Goal: Task Accomplishment & Management: Manage account settings

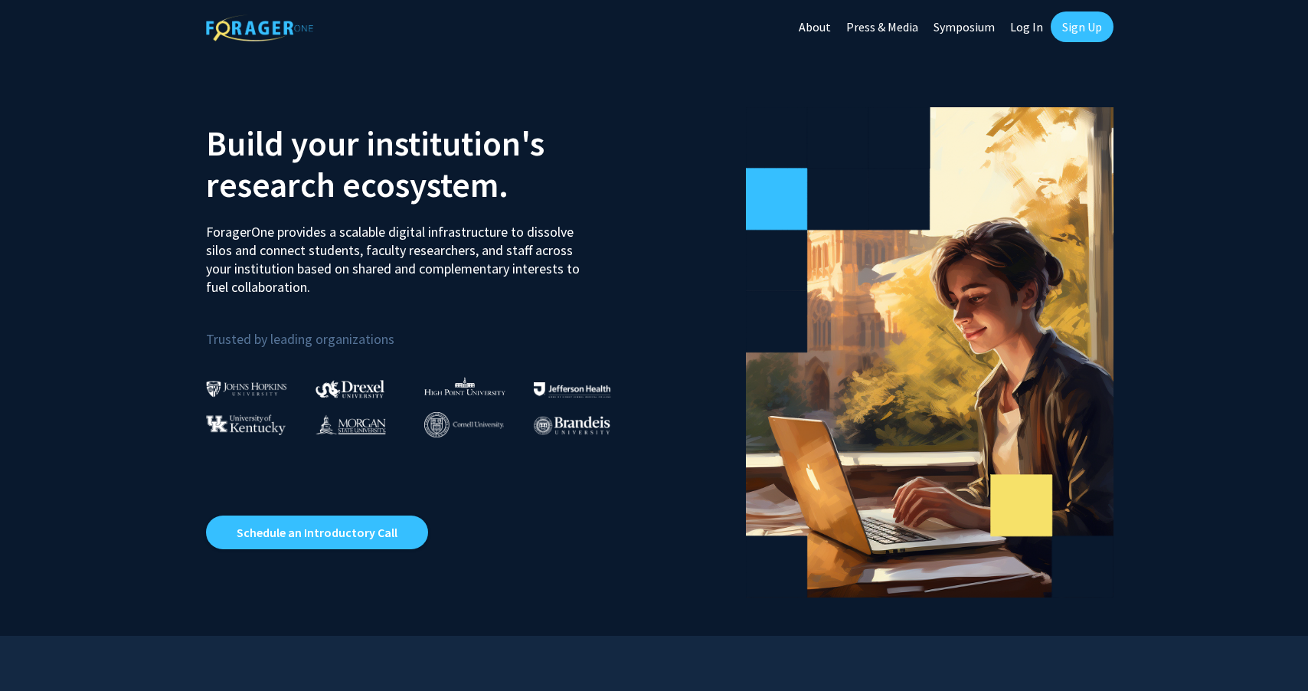
click at [1080, 20] on link "Sign Up" at bounding box center [1081, 26] width 63 height 31
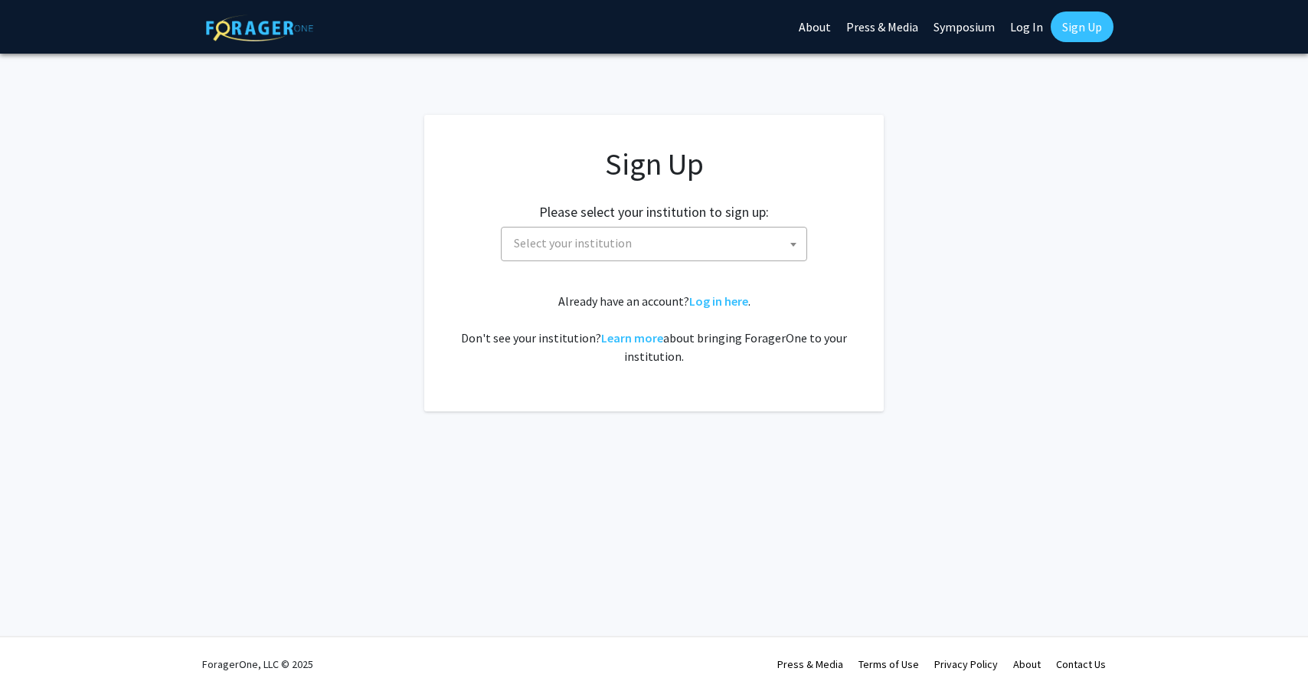
click at [585, 243] on span "Select your institution" at bounding box center [573, 242] width 118 height 15
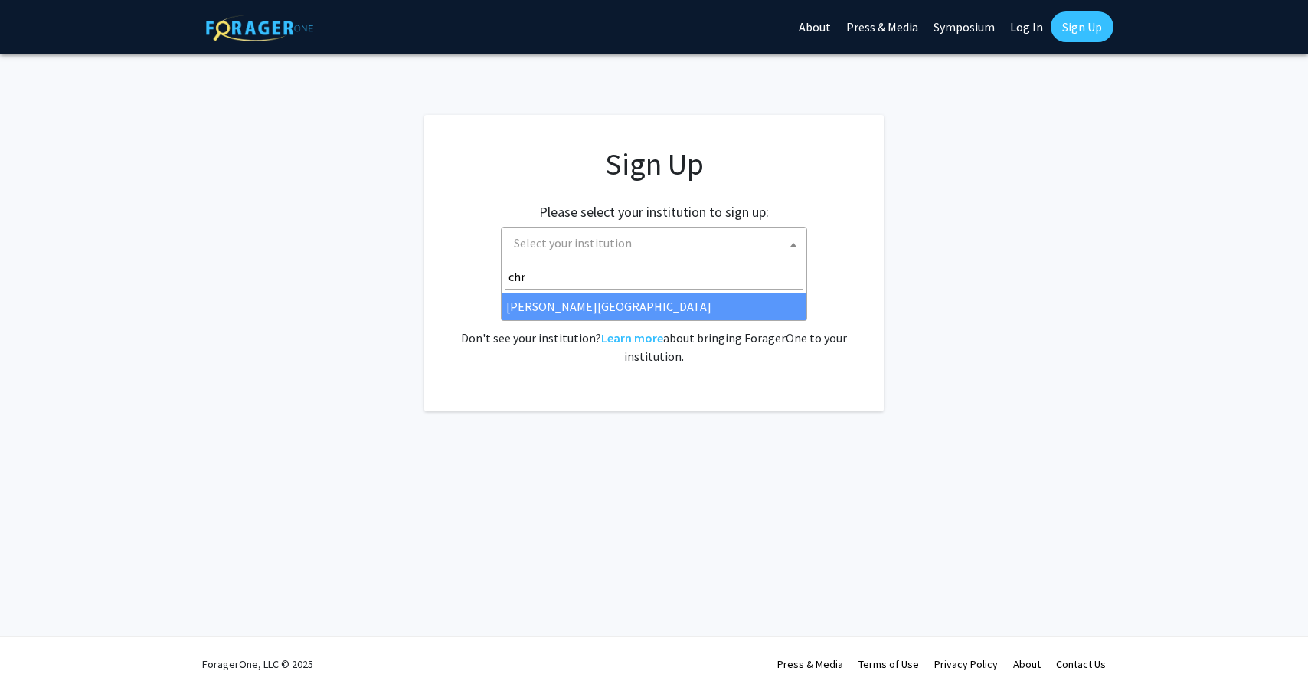
type input "chr"
select select "5"
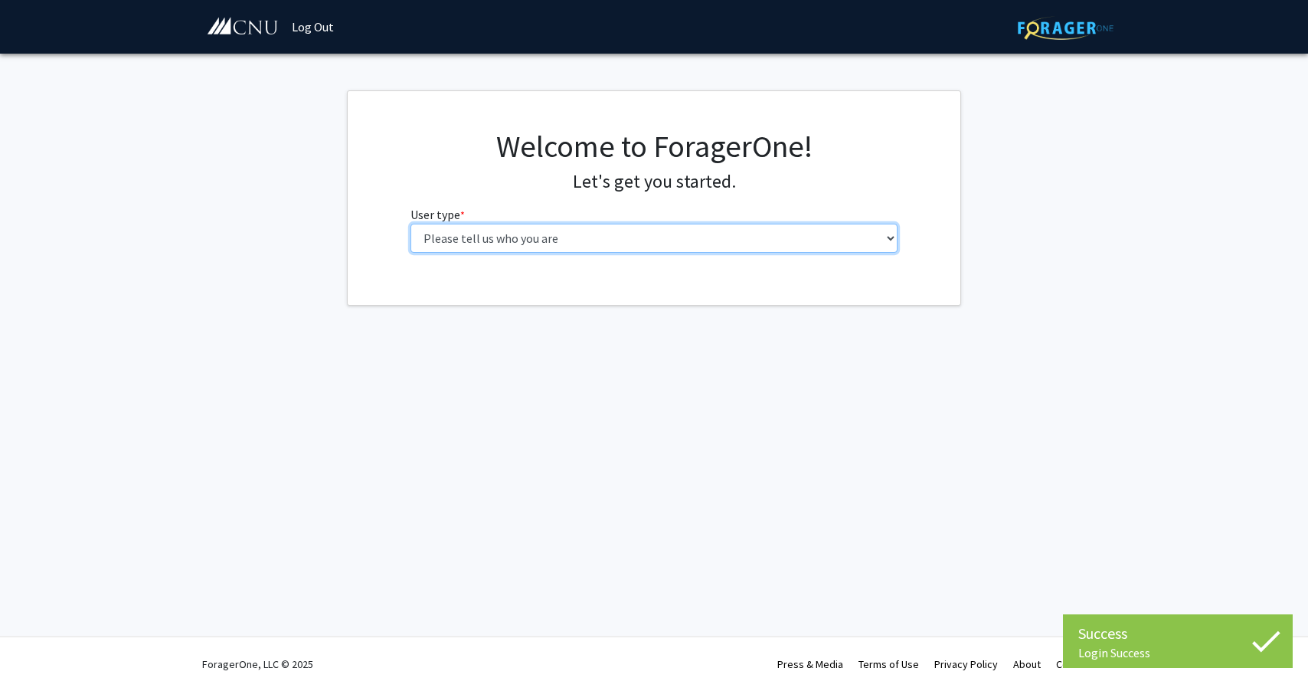
select select "1: undergrad"
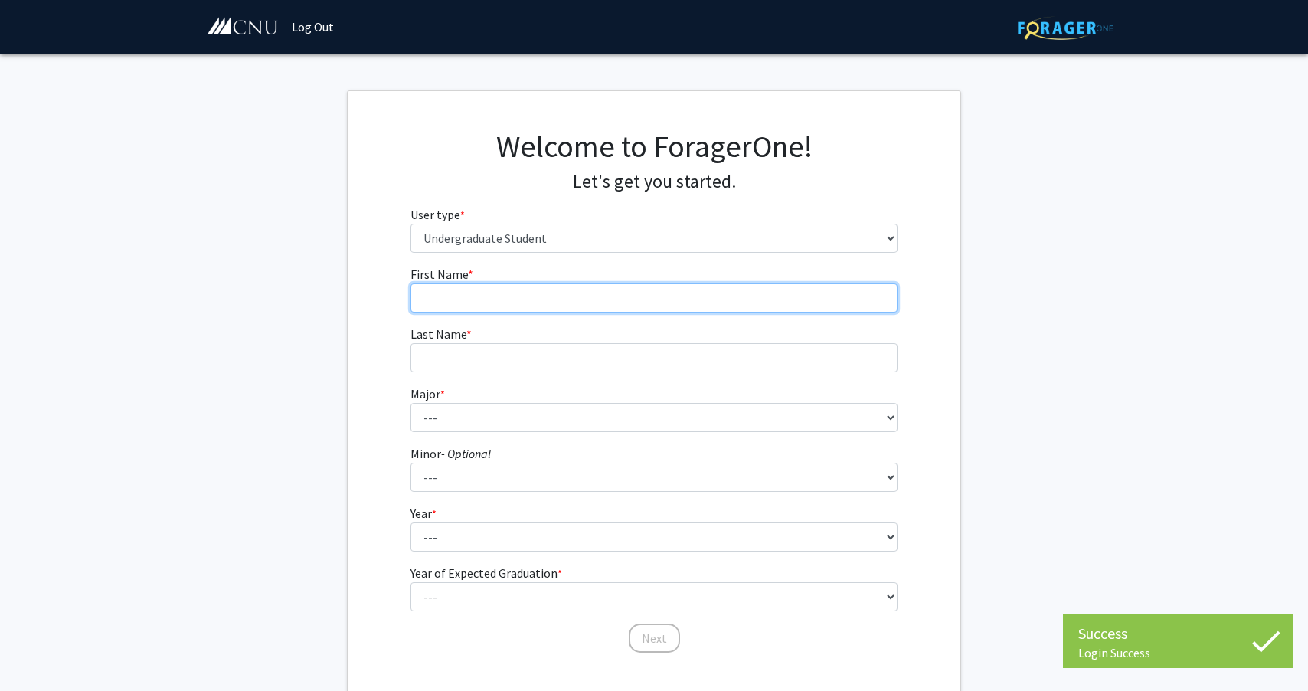
click at [754, 299] on input "First Name * required" at bounding box center [654, 297] width 488 height 29
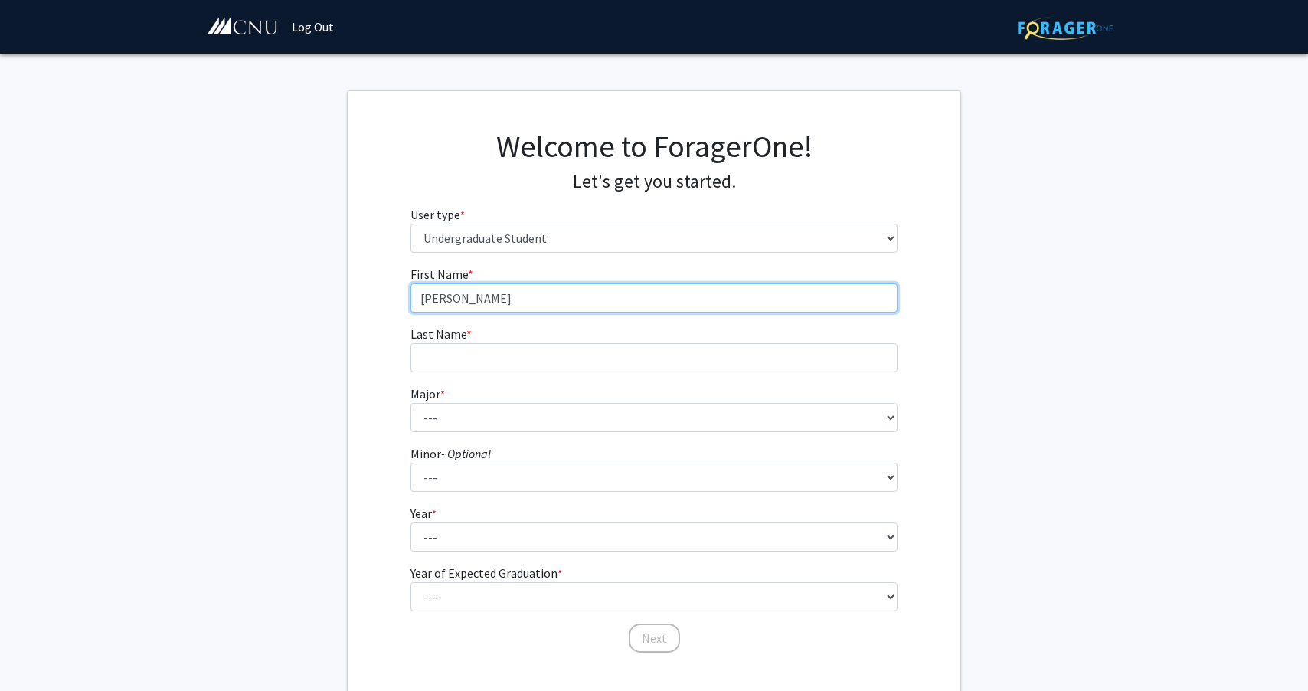
type input "[PERSON_NAME]"
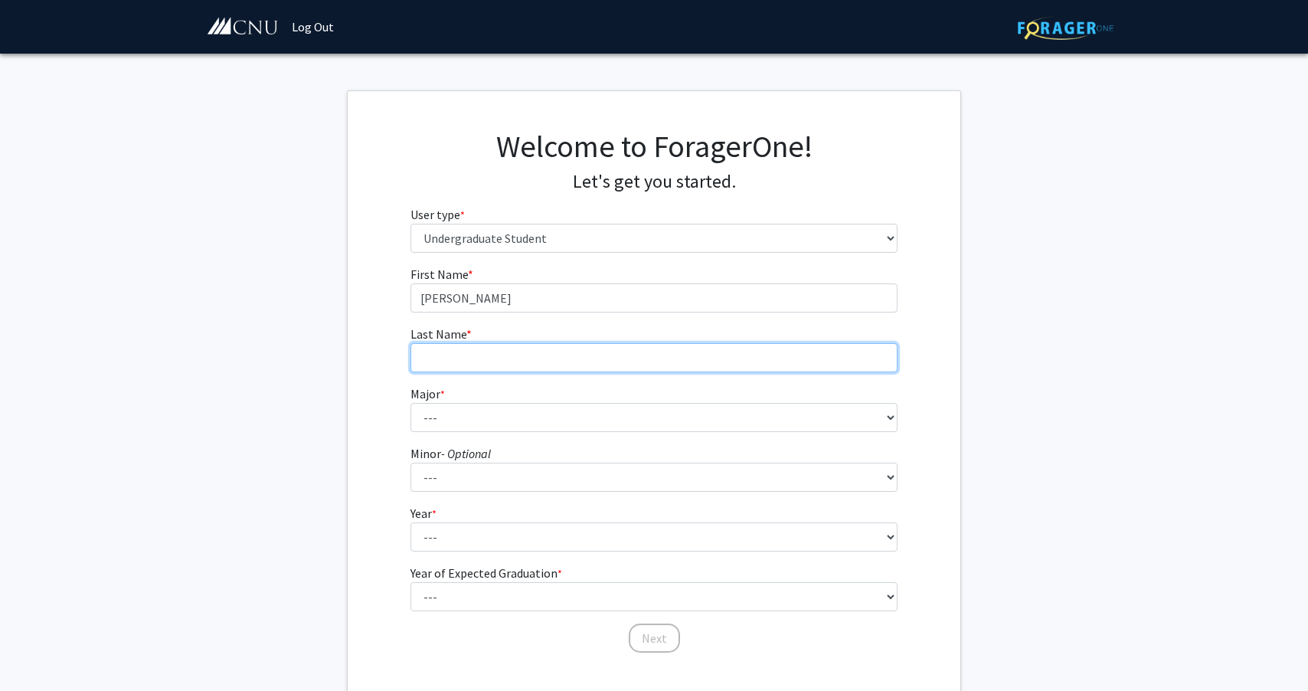
click at [692, 361] on input "Last Name * required" at bounding box center [654, 357] width 488 height 29
type input "[PERSON_NAME]"
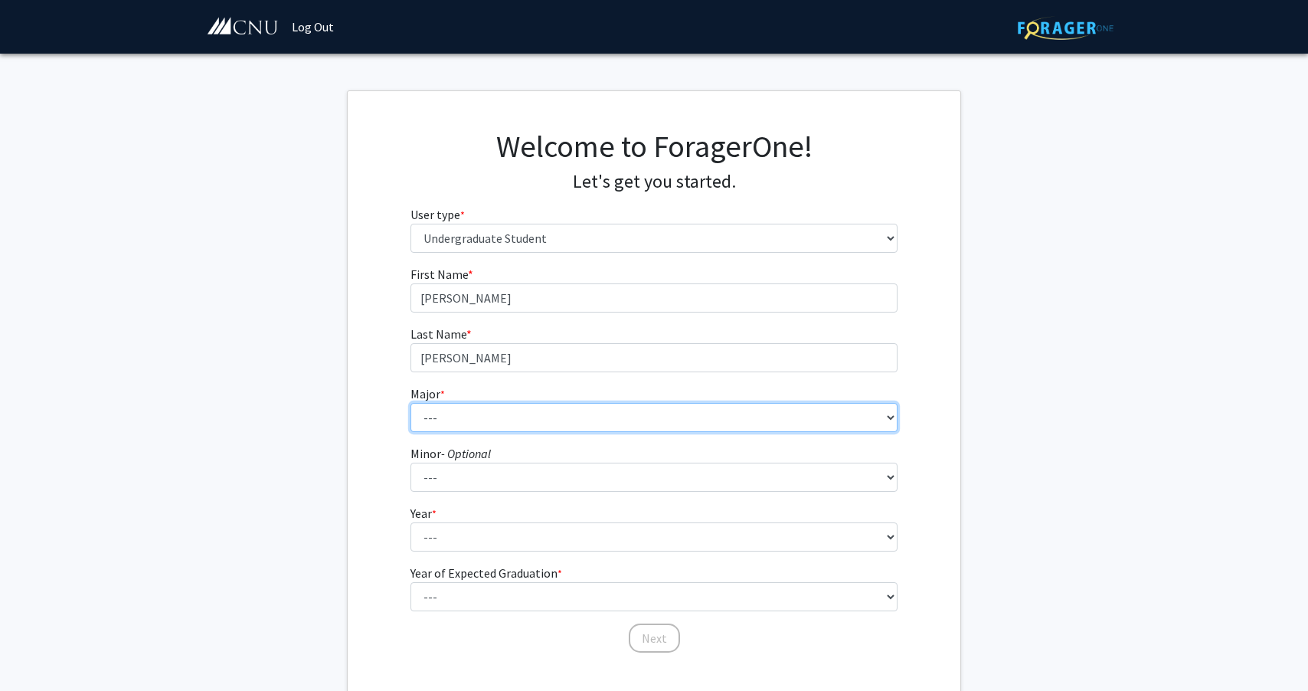
select select "36: 647"
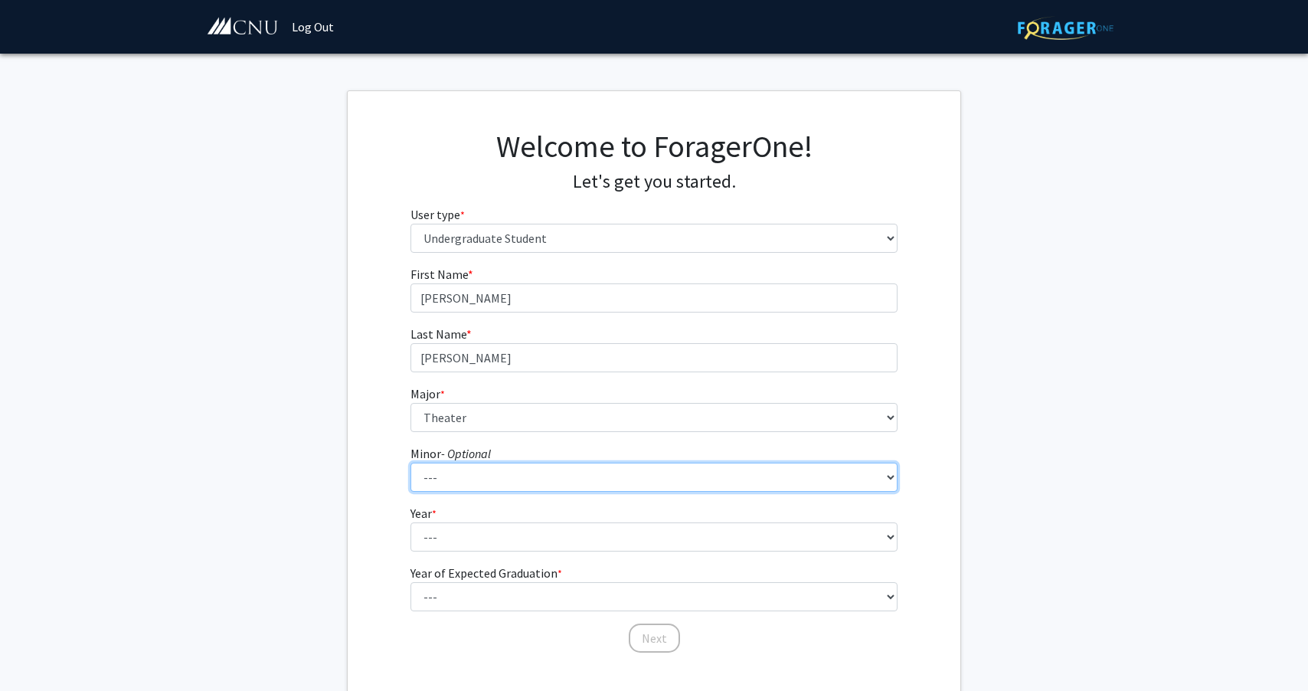
select select "5: 408"
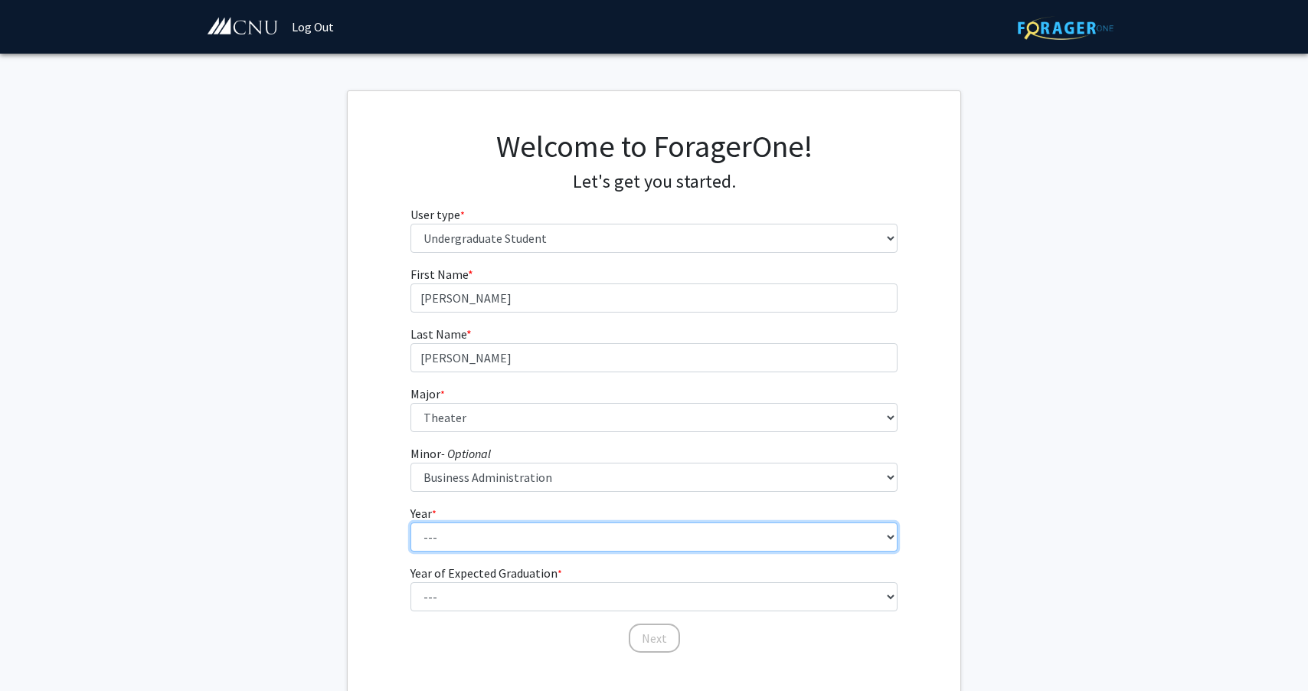
select select "2: sophomore"
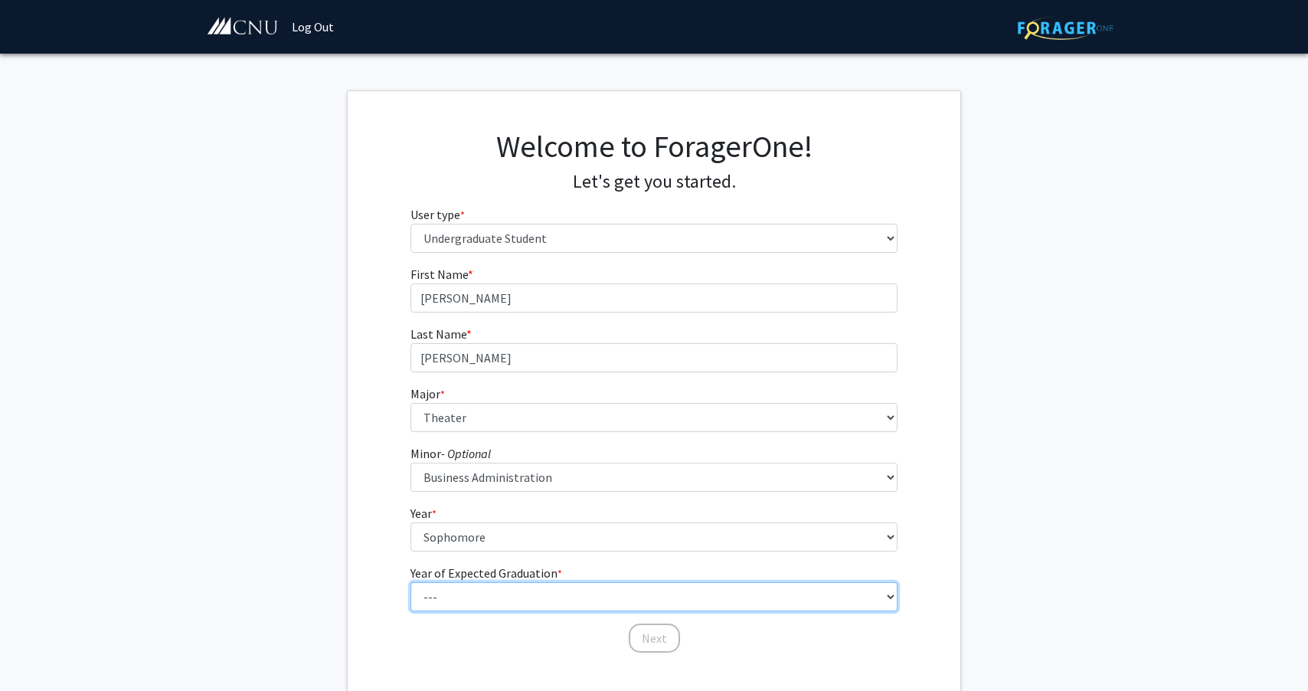
select select "4: 2028"
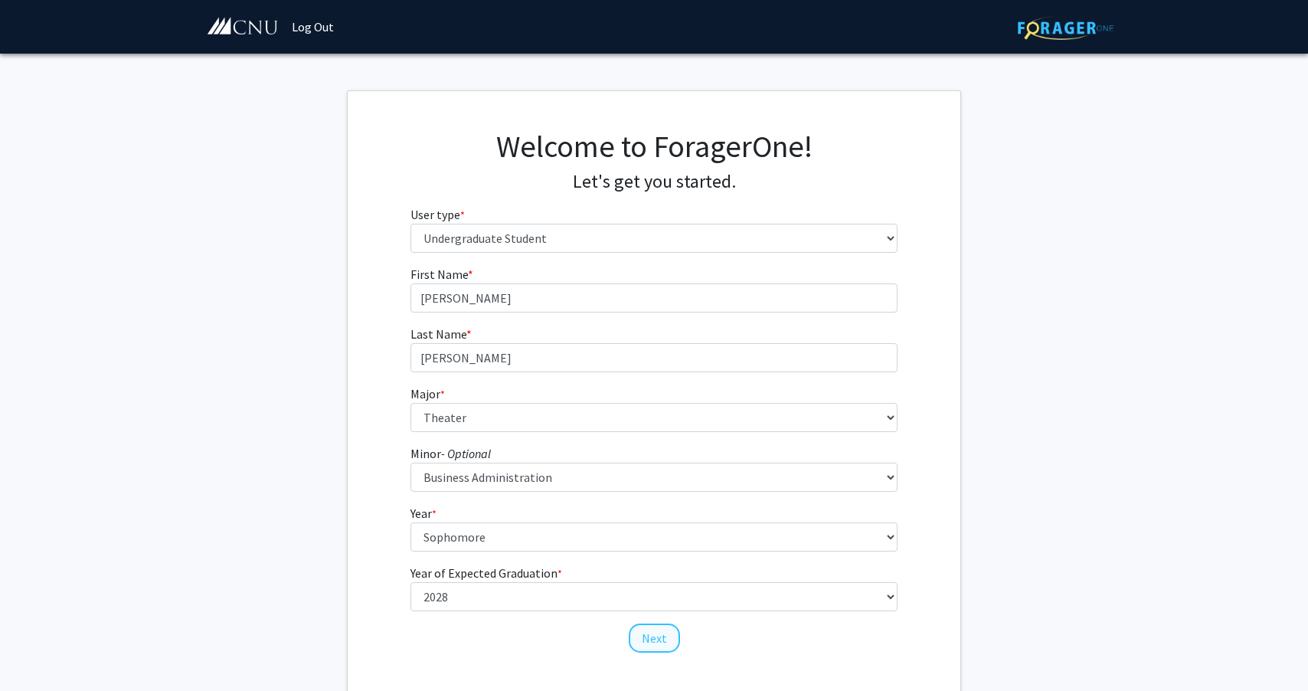
click at [666, 628] on button "Next" at bounding box center [654, 637] width 51 height 29
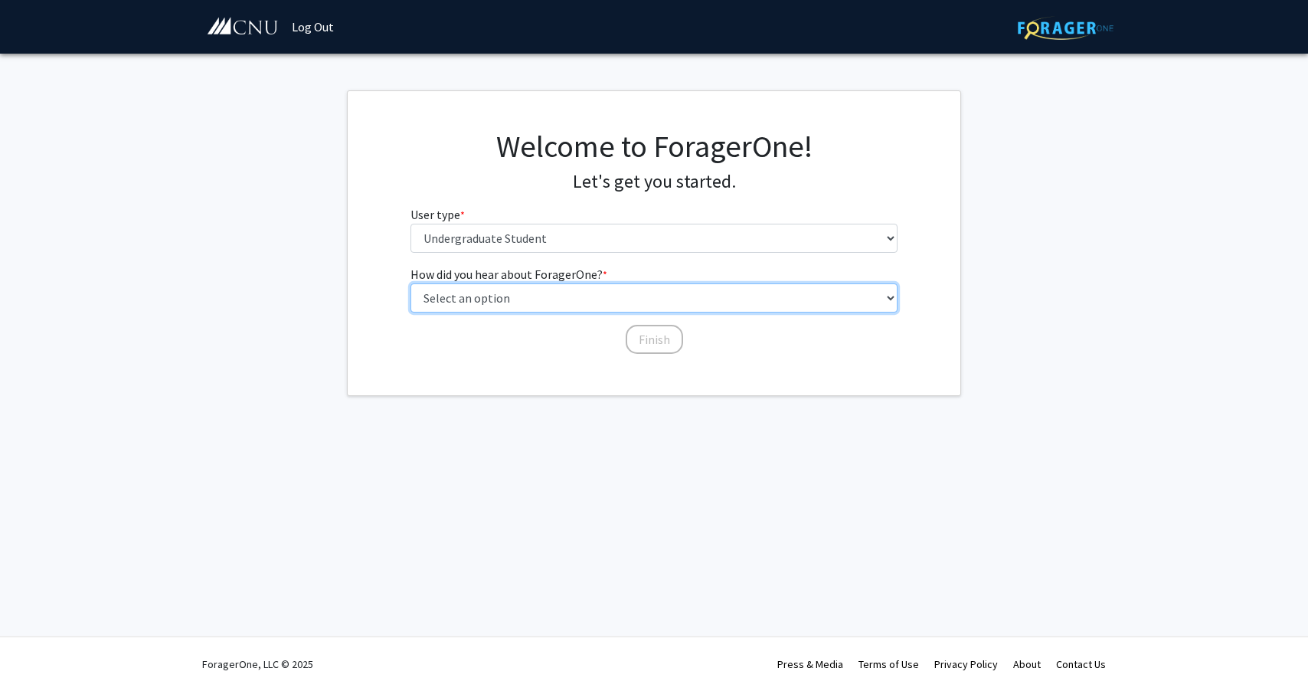
select select "2: faculty_recommendation"
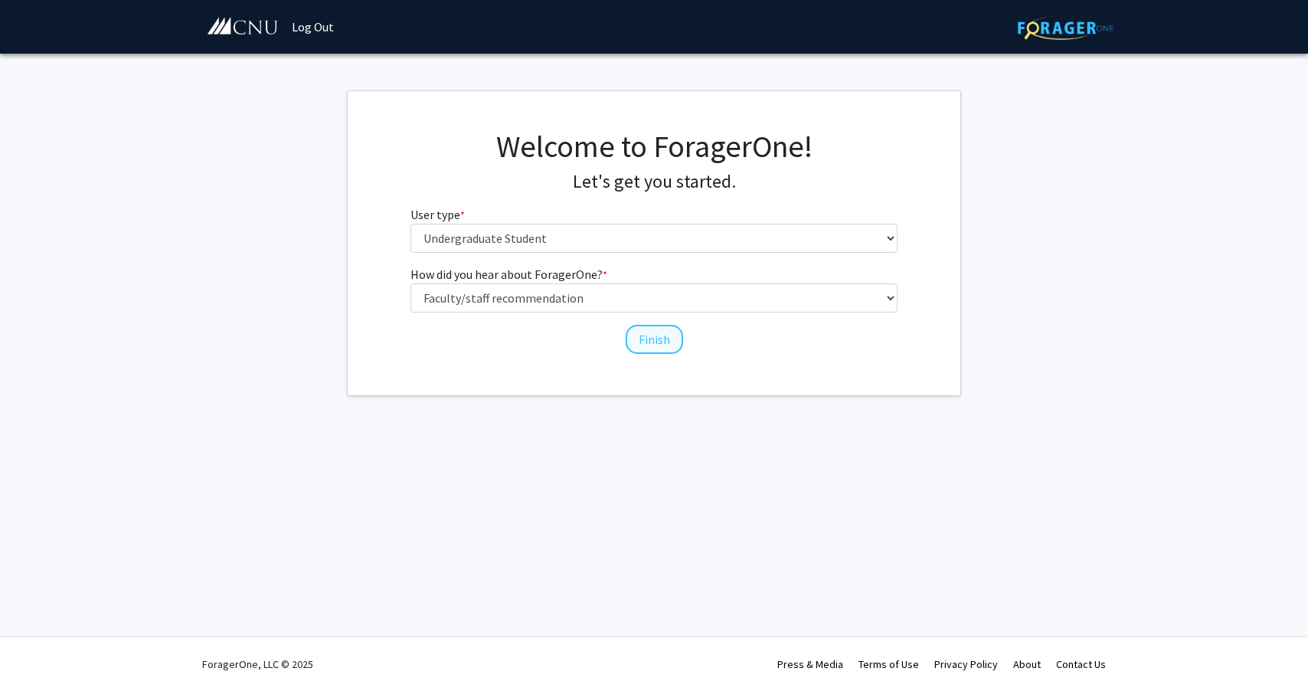
click at [668, 338] on button "Finish" at bounding box center [653, 339] width 57 height 29
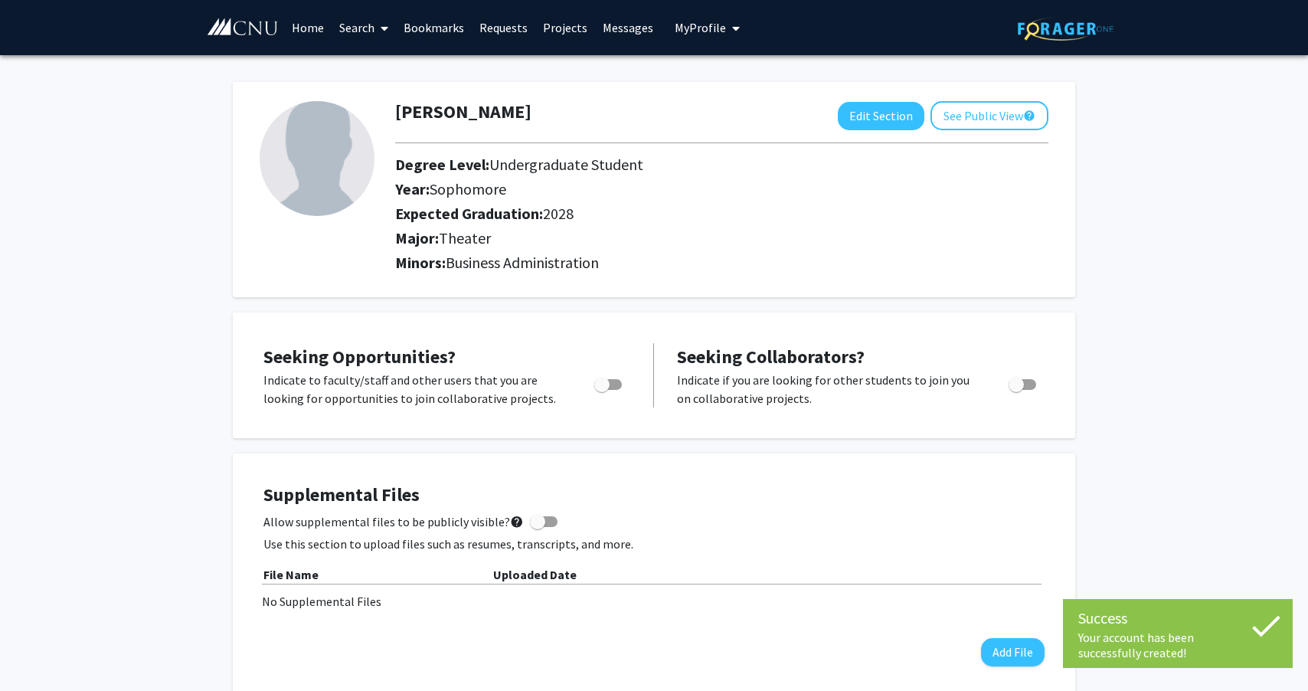
click at [474, 247] on span "Theater" at bounding box center [465, 237] width 52 height 19
drag, startPoint x: 495, startPoint y: 247, endPoint x: 416, endPoint y: 243, distance: 79.7
click at [416, 243] on h2 "Major: Theater" at bounding box center [721, 238] width 653 height 18
click at [872, 122] on button "Edit Section" at bounding box center [880, 116] width 87 height 28
select select "sophomore"
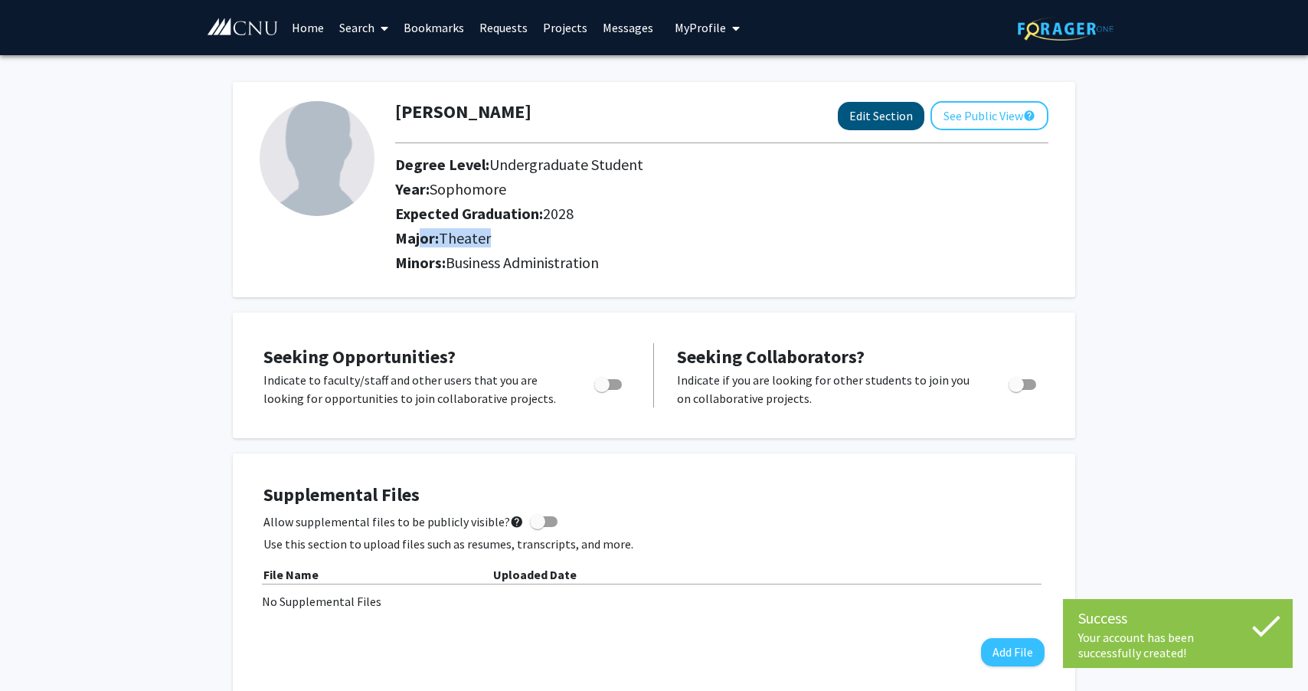
select select "2028"
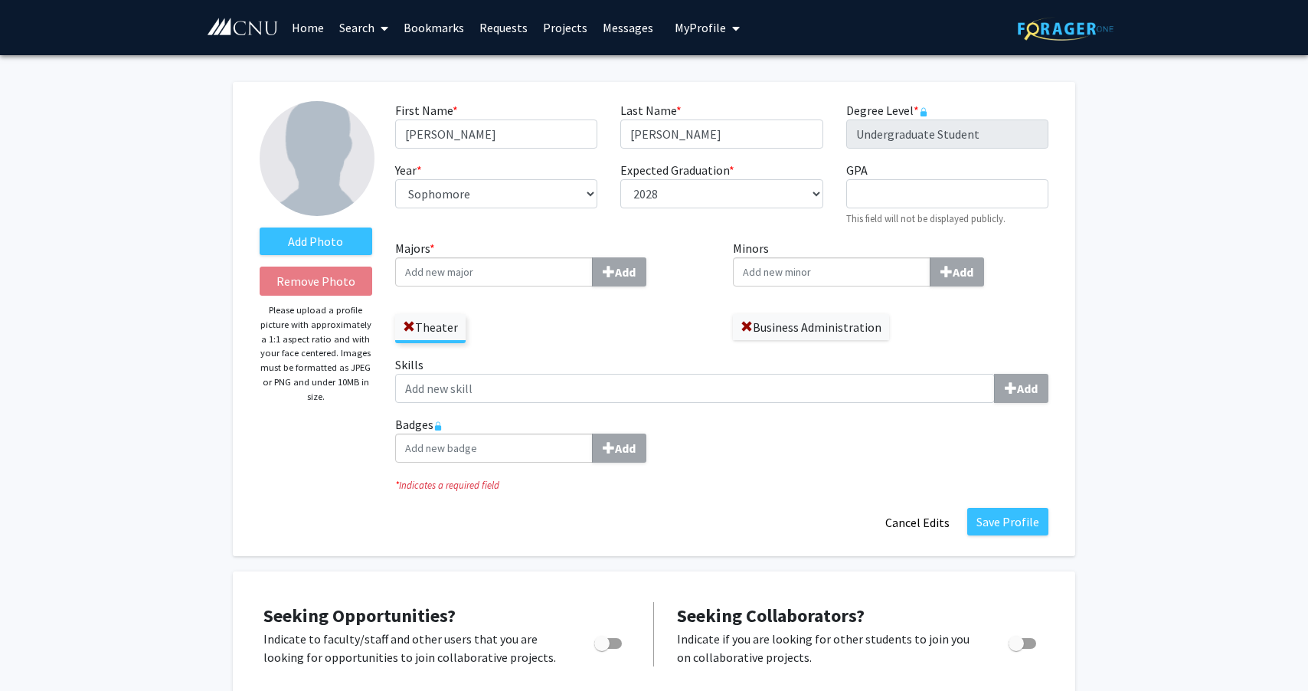
click at [833, 264] on input "Minors Add" at bounding box center [832, 271] width 198 height 29
type input "lea"
click at [805, 300] on span "dership Studies" at bounding box center [800, 299] width 80 height 15
click at [805, 286] on input "lea" at bounding box center [832, 271] width 198 height 29
click at [540, 278] on input "Majors * Add" at bounding box center [494, 271] width 198 height 29
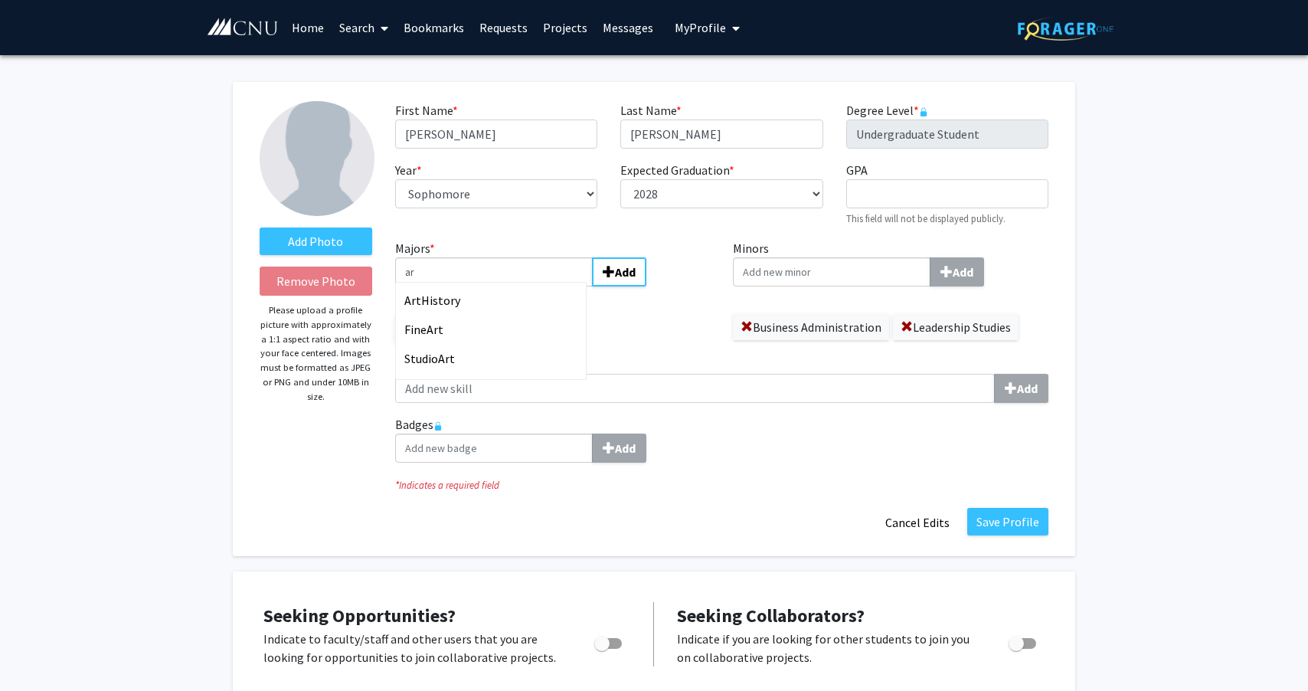
type input "a"
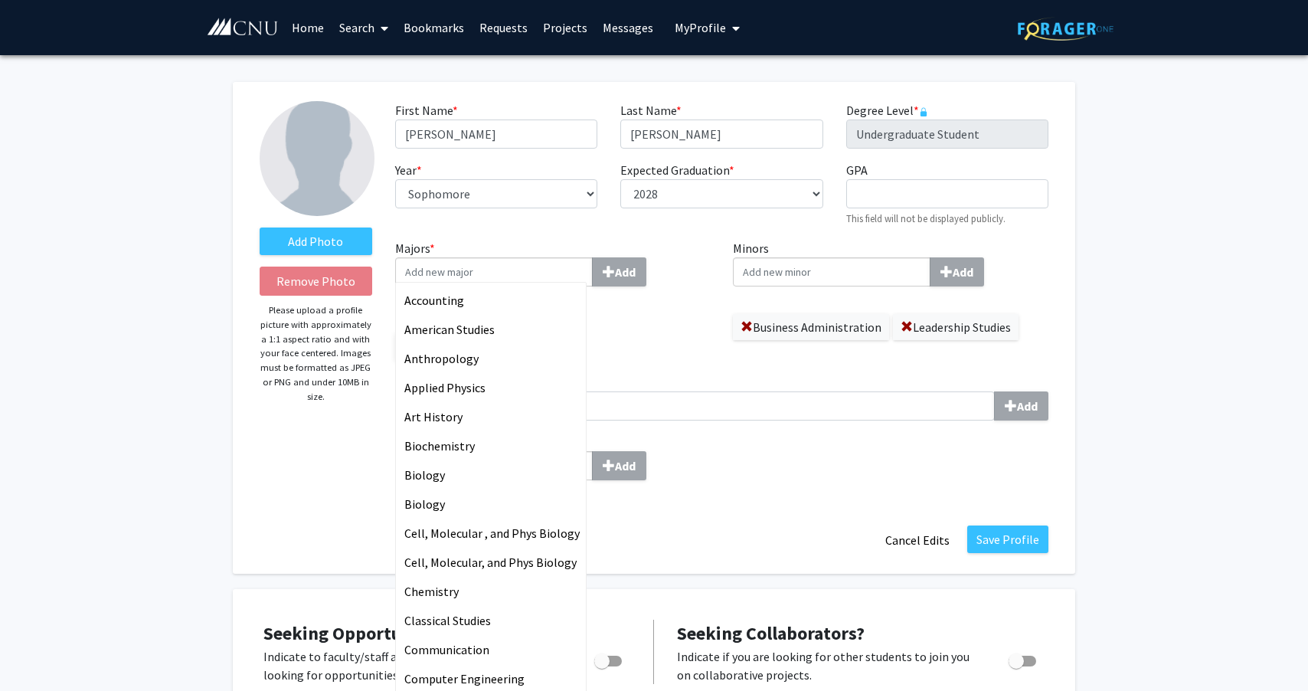
click at [640, 227] on div "Expected Graduation * required --- 2018 2019 2020 2021 2022 2023 2024 2025 2026…" at bounding box center [721, 194] width 225 height 66
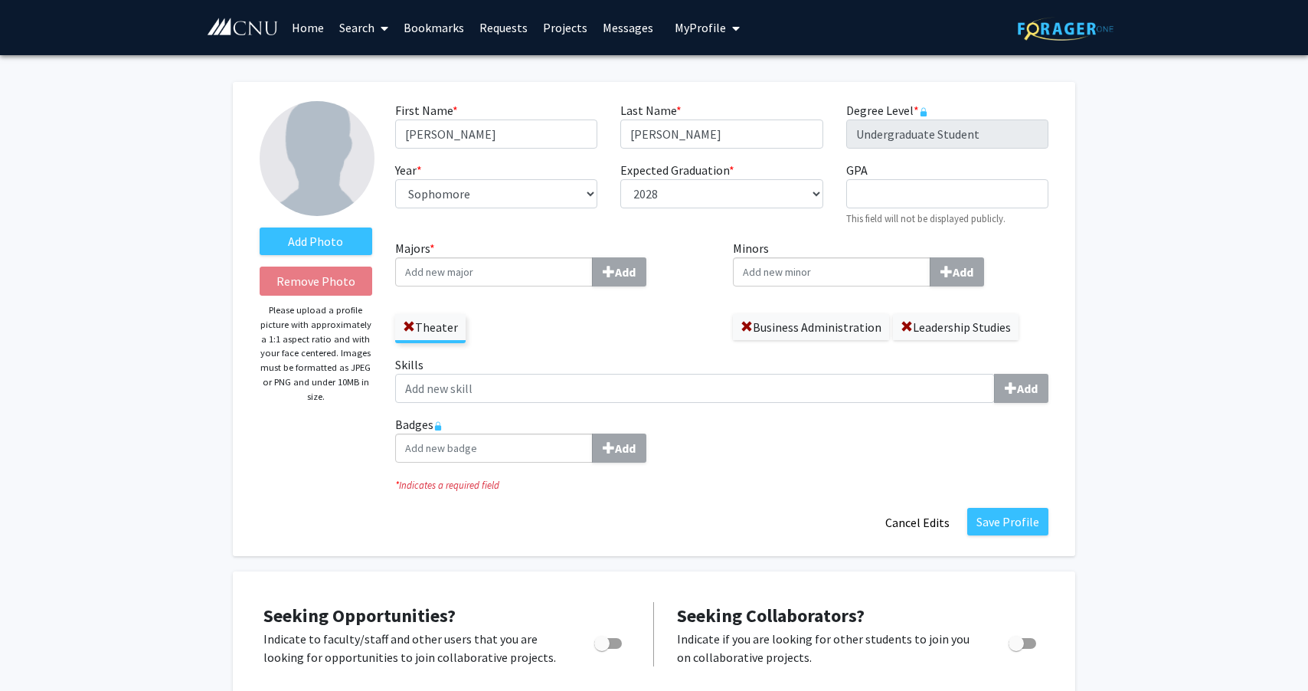
click at [665, 358] on label "Skills Add" at bounding box center [721, 378] width 653 height 47
click at [665, 374] on input "Skills Add" at bounding box center [694, 388] width 599 height 29
click at [644, 306] on div "Theater" at bounding box center [552, 321] width 315 height 44
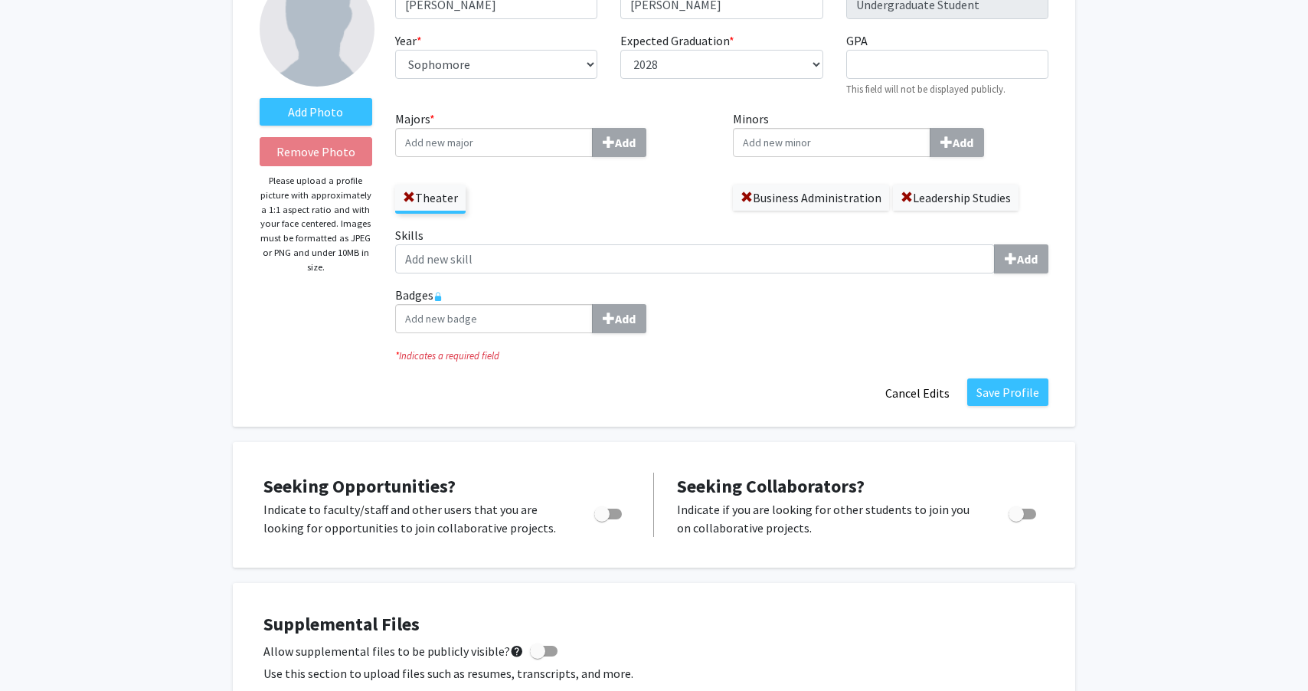
scroll to position [145, 0]
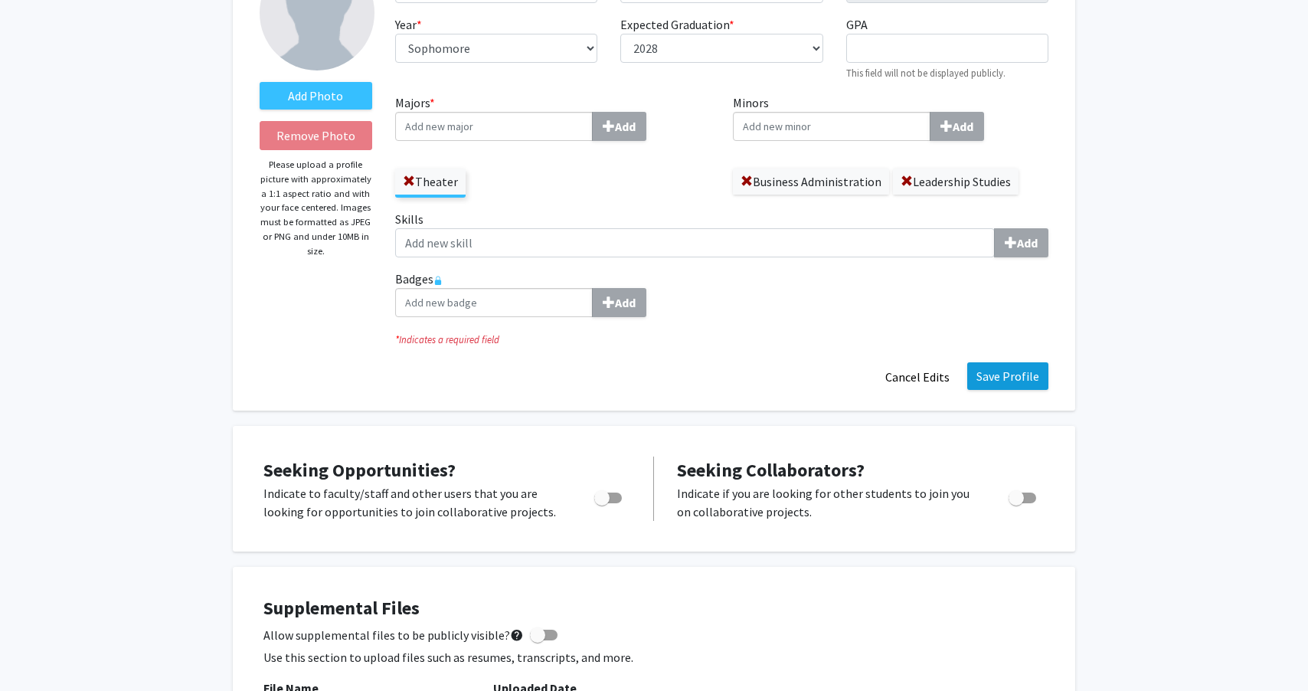
click at [1024, 386] on button "Save Profile" at bounding box center [1007, 376] width 81 height 28
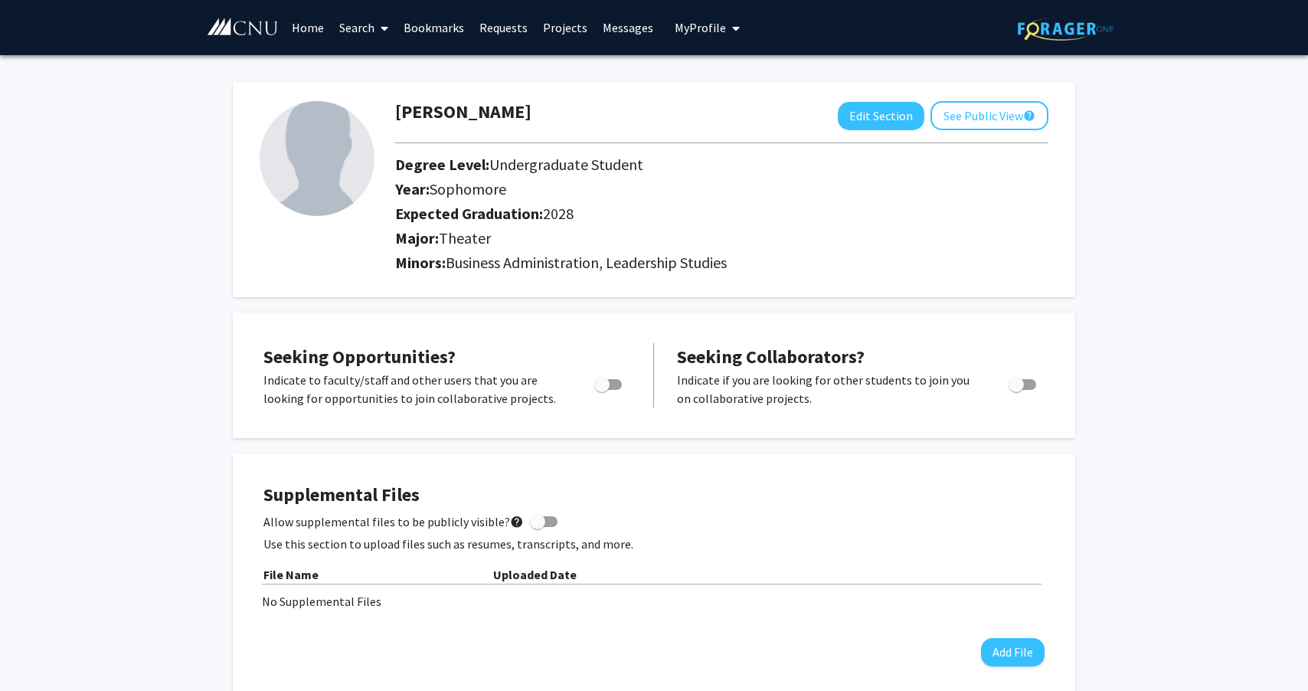
scroll to position [0, 0]
click at [957, 118] on button "See Public View help" at bounding box center [989, 115] width 118 height 29
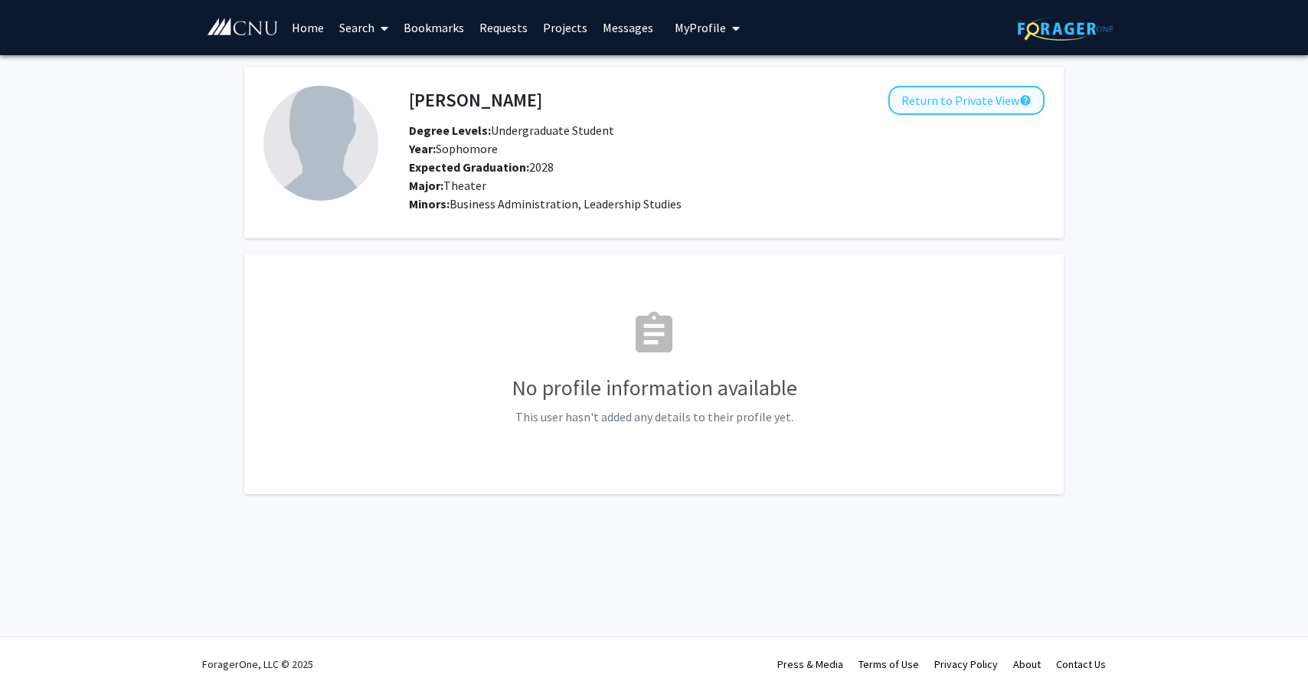
click at [953, 104] on button "Return to Private View help" at bounding box center [966, 100] width 156 height 29
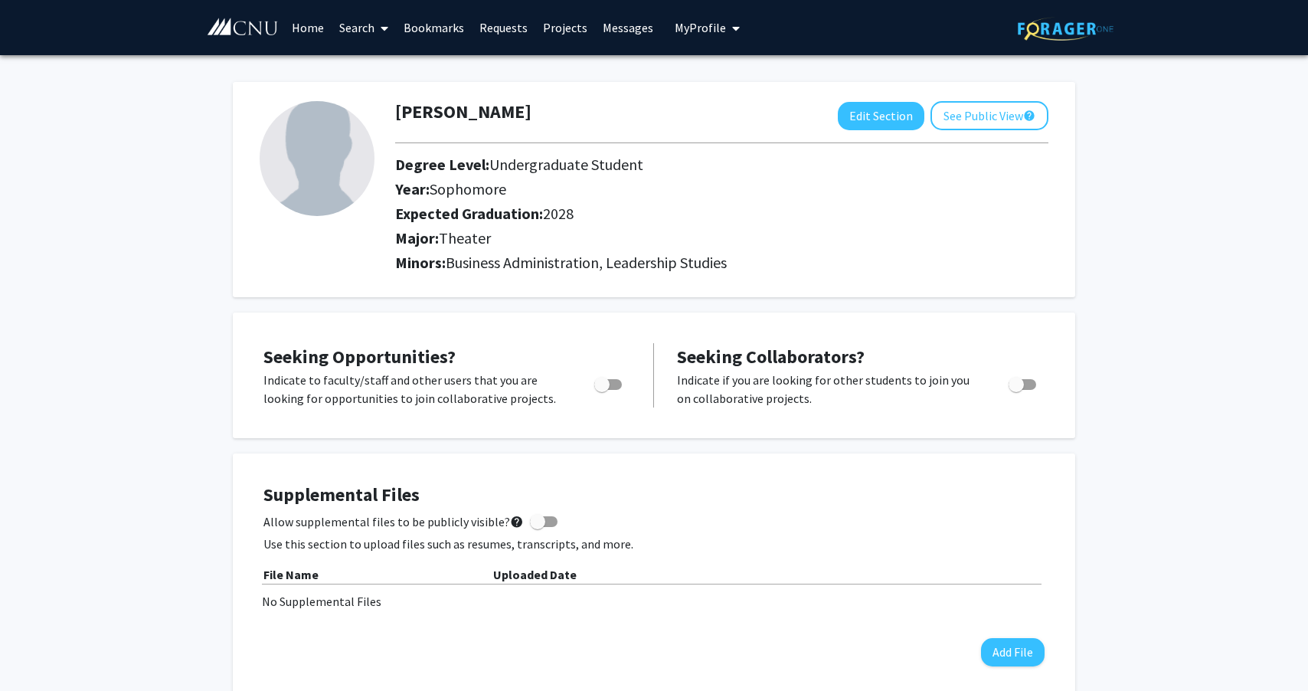
click at [318, 29] on link "Home" at bounding box center [307, 28] width 47 height 54
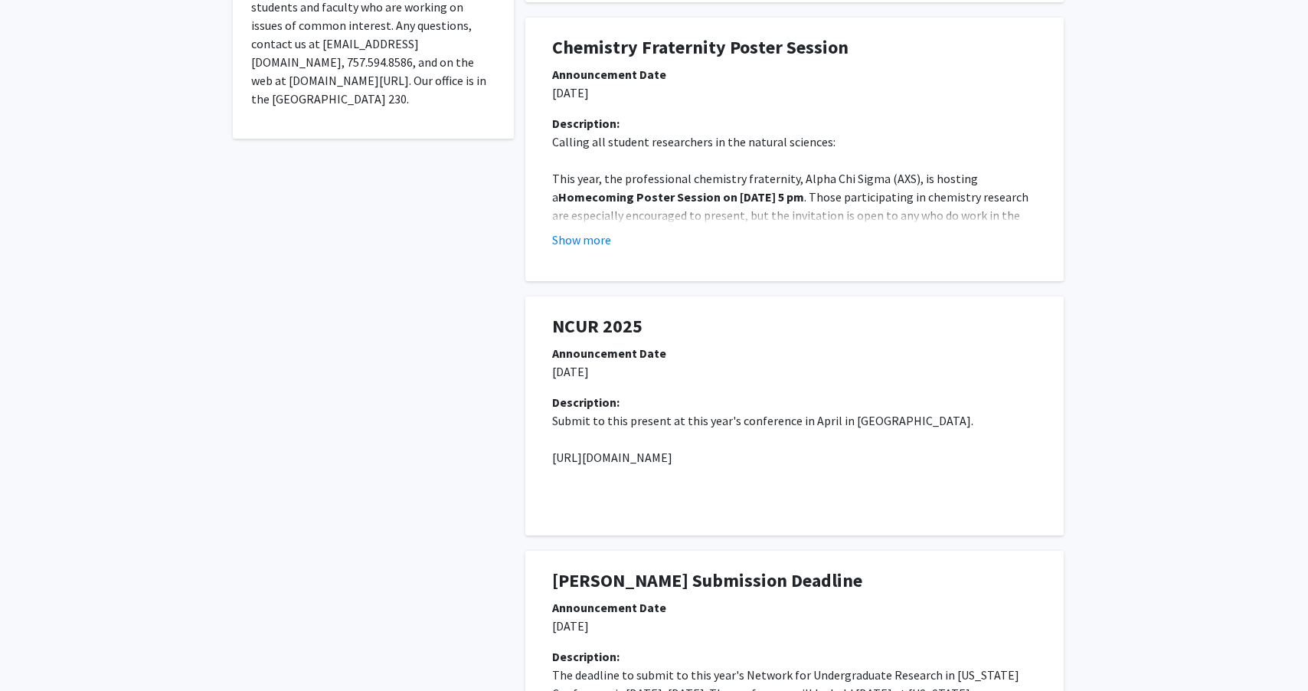
scroll to position [357, 0]
